Goal: Transaction & Acquisition: Purchase product/service

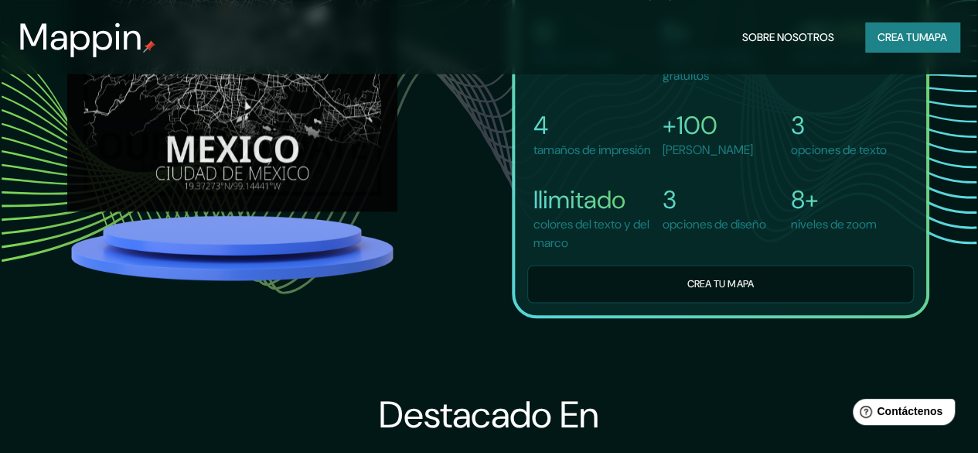
scroll to position [671, 0]
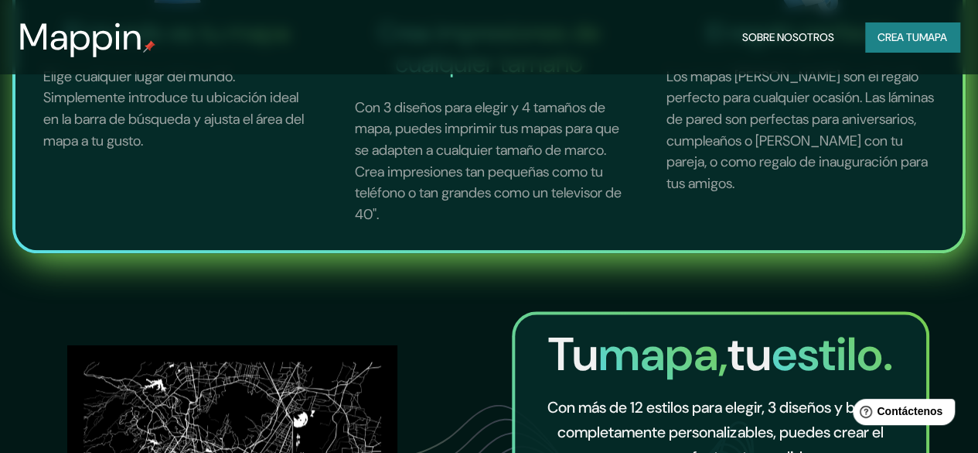
click at [896, 47] on button "Crea tu mapa" at bounding box center [913, 36] width 94 height 29
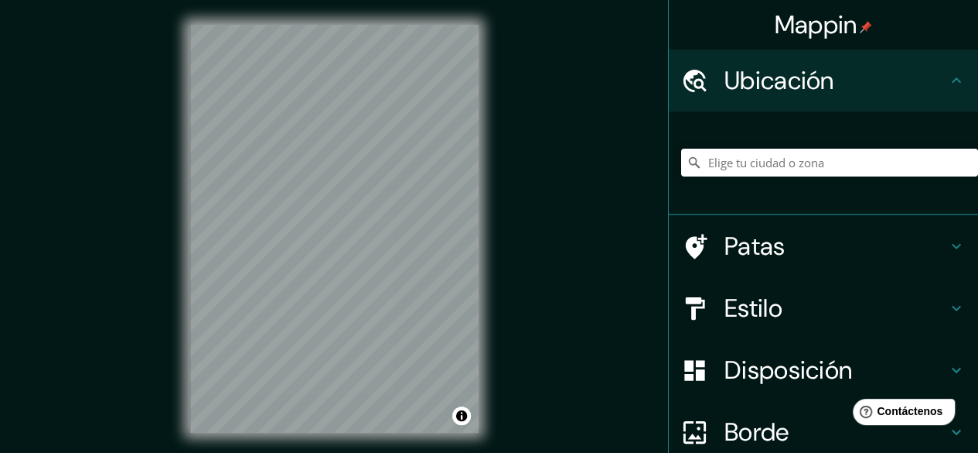
click at [879, 102] on div "Ubicación" at bounding box center [823, 81] width 309 height 62
click at [838, 168] on input "Elige tu ciudad o zona" at bounding box center [829, 163] width 297 height 28
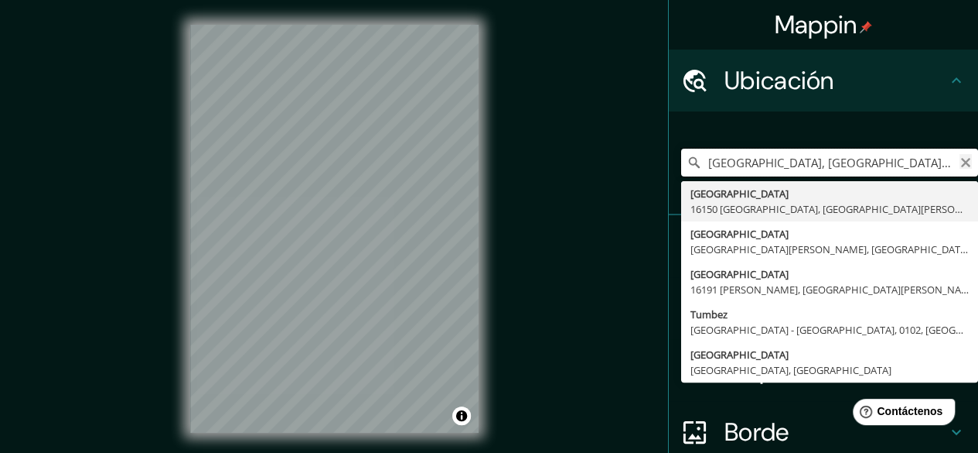
type input "[GEOGRAPHIC_DATA], [GEOGRAPHIC_DATA], [GEOGRAPHIC_DATA][PERSON_NAME], [GEOGRAPH…"
click at [960, 163] on icon "Claro" at bounding box center [966, 162] width 12 height 12
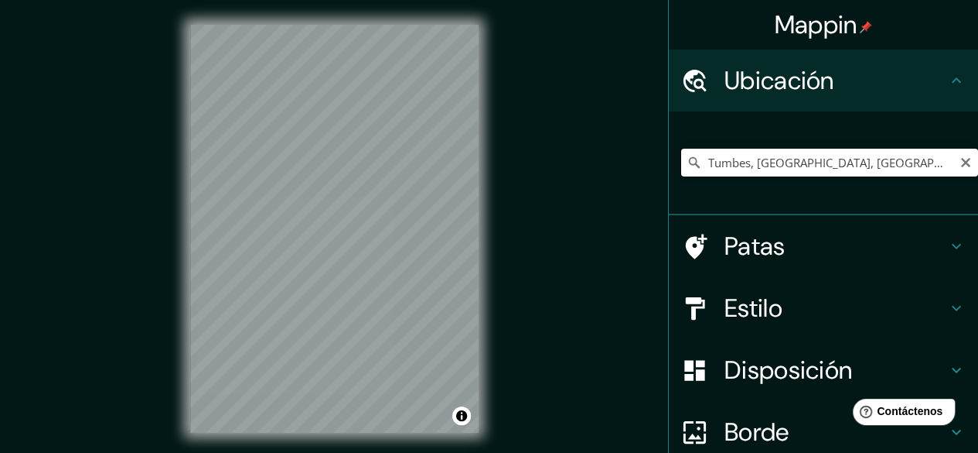
click at [828, 159] on input "Tumbes, [GEOGRAPHIC_DATA], [GEOGRAPHIC_DATA]" at bounding box center [829, 163] width 297 height 28
click at [817, 159] on input "Tumbes, [GEOGRAPHIC_DATA], [GEOGRAPHIC_DATA]" at bounding box center [829, 163] width 297 height 28
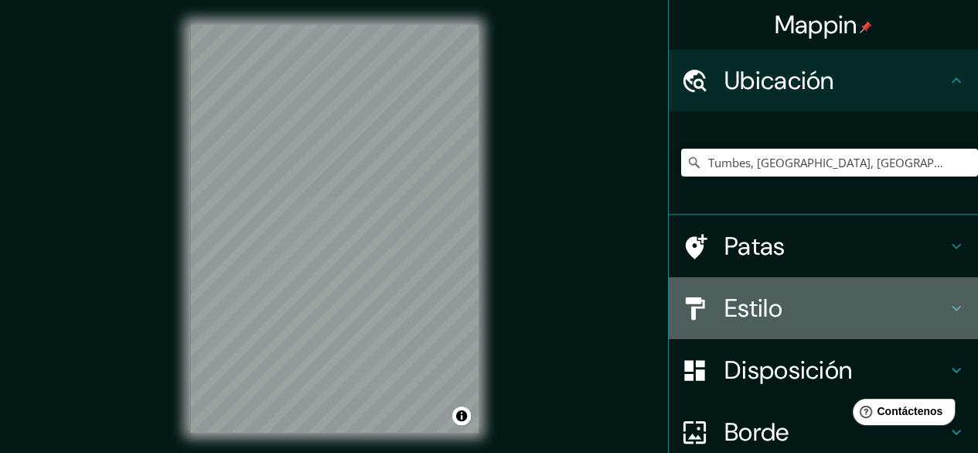
click at [755, 299] on font "Estilo" at bounding box center [754, 308] width 58 height 32
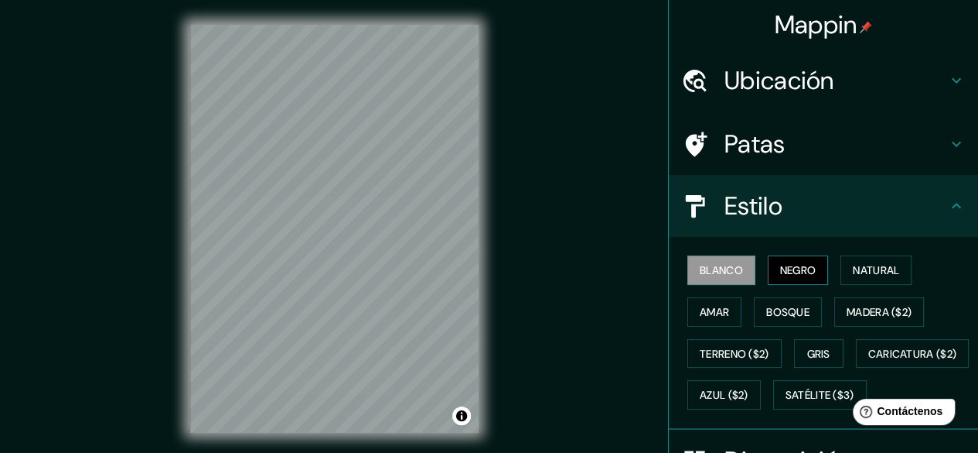
click at [781, 260] on font "Negro" at bounding box center [798, 270] width 36 height 20
click at [859, 274] on font "Natural" at bounding box center [876, 270] width 46 height 14
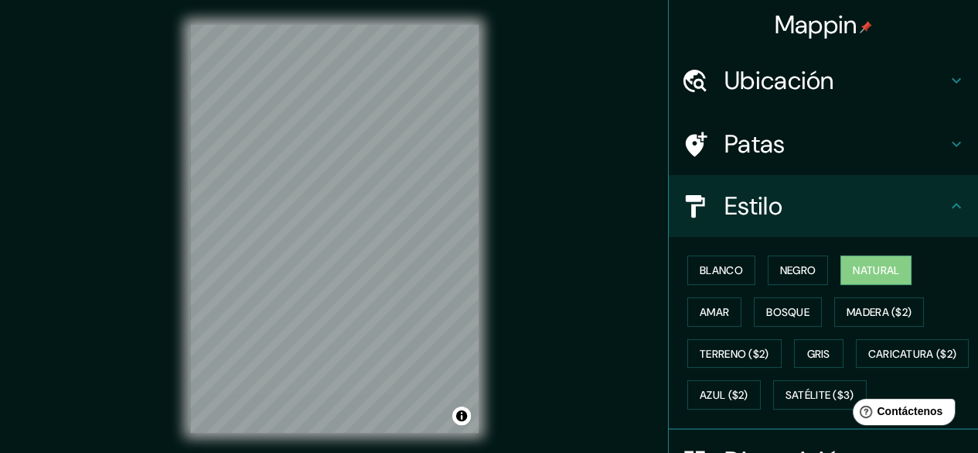
click at [786, 80] on font "Ubicación" at bounding box center [780, 80] width 110 height 32
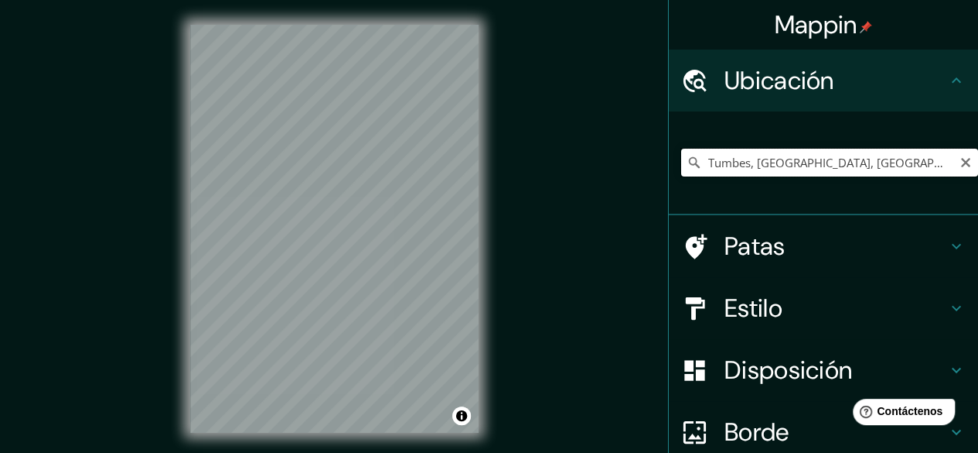
click at [730, 163] on input "Tumbes, [GEOGRAPHIC_DATA], [GEOGRAPHIC_DATA]" at bounding box center [829, 163] width 297 height 28
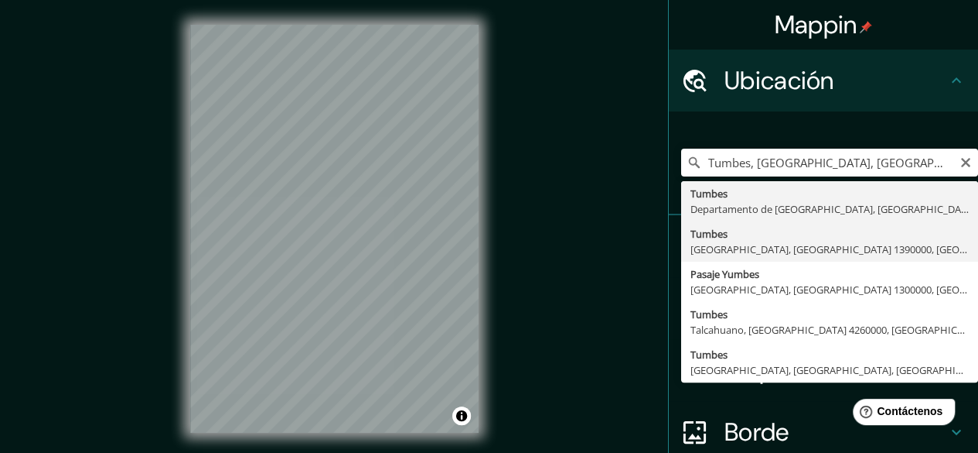
type input "[GEOGRAPHIC_DATA], [GEOGRAPHIC_DATA], [GEOGRAPHIC_DATA] 1390000, [GEOGRAPHIC_DA…"
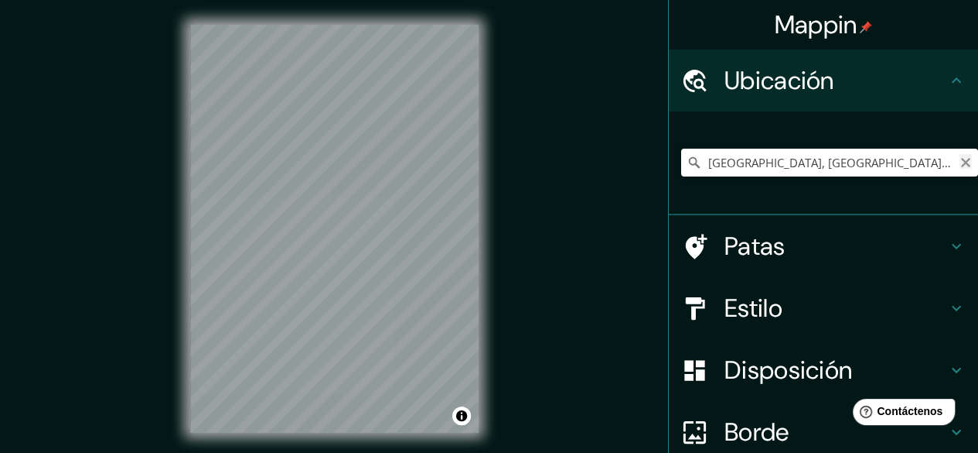
click at [961, 165] on icon "Claro" at bounding box center [965, 162] width 9 height 9
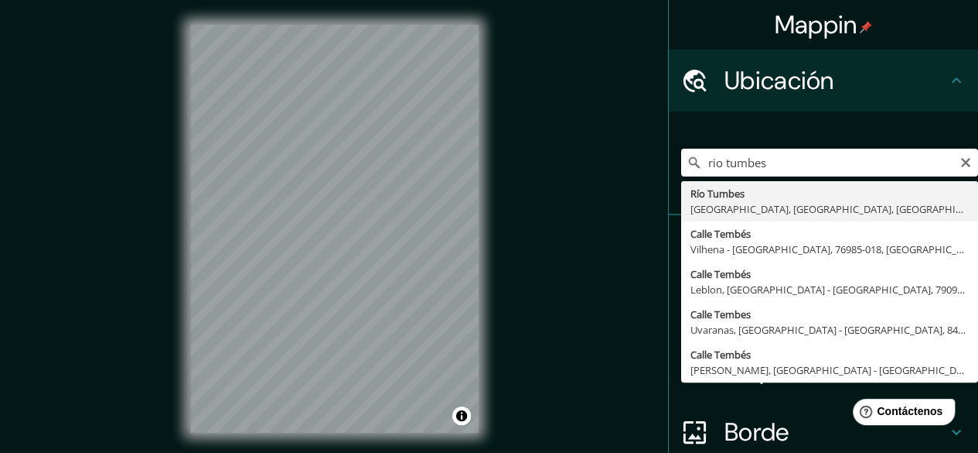
type input "[GEOGRAPHIC_DATA], [GEOGRAPHIC_DATA], [GEOGRAPHIC_DATA], [GEOGRAPHIC_DATA]"
